Goal: Task Accomplishment & Management: Use online tool/utility

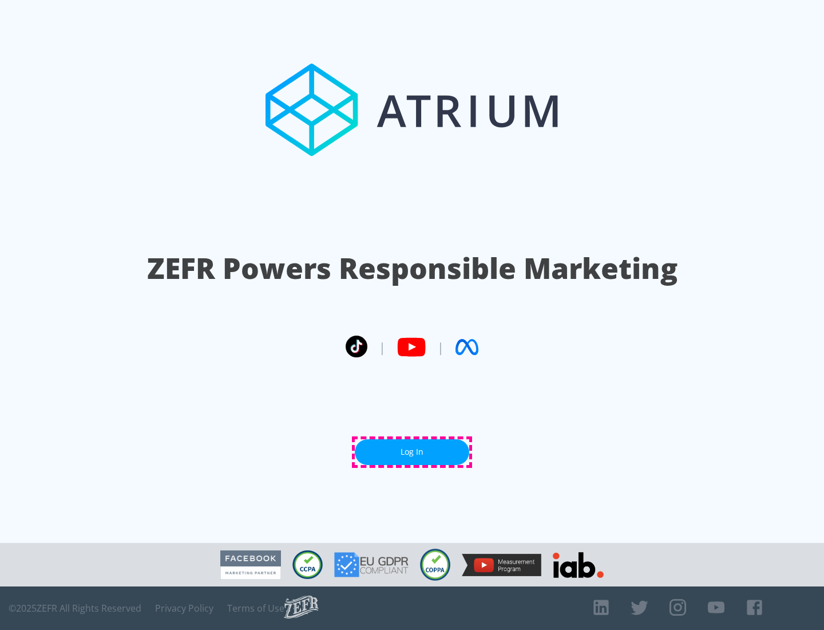
click at [412, 452] on link "Log In" at bounding box center [412, 452] width 114 height 26
